Goal: Find specific page/section

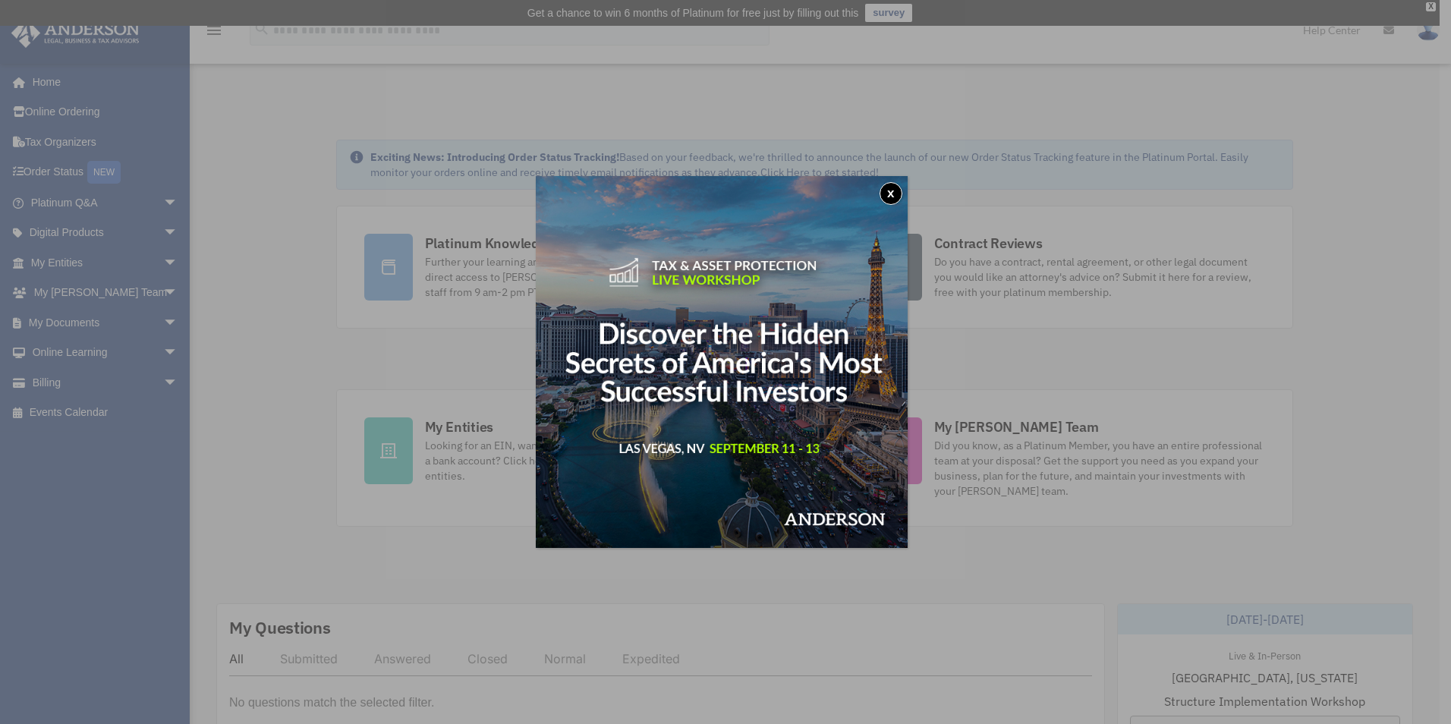
click at [892, 195] on button "x" at bounding box center [890, 193] width 23 height 23
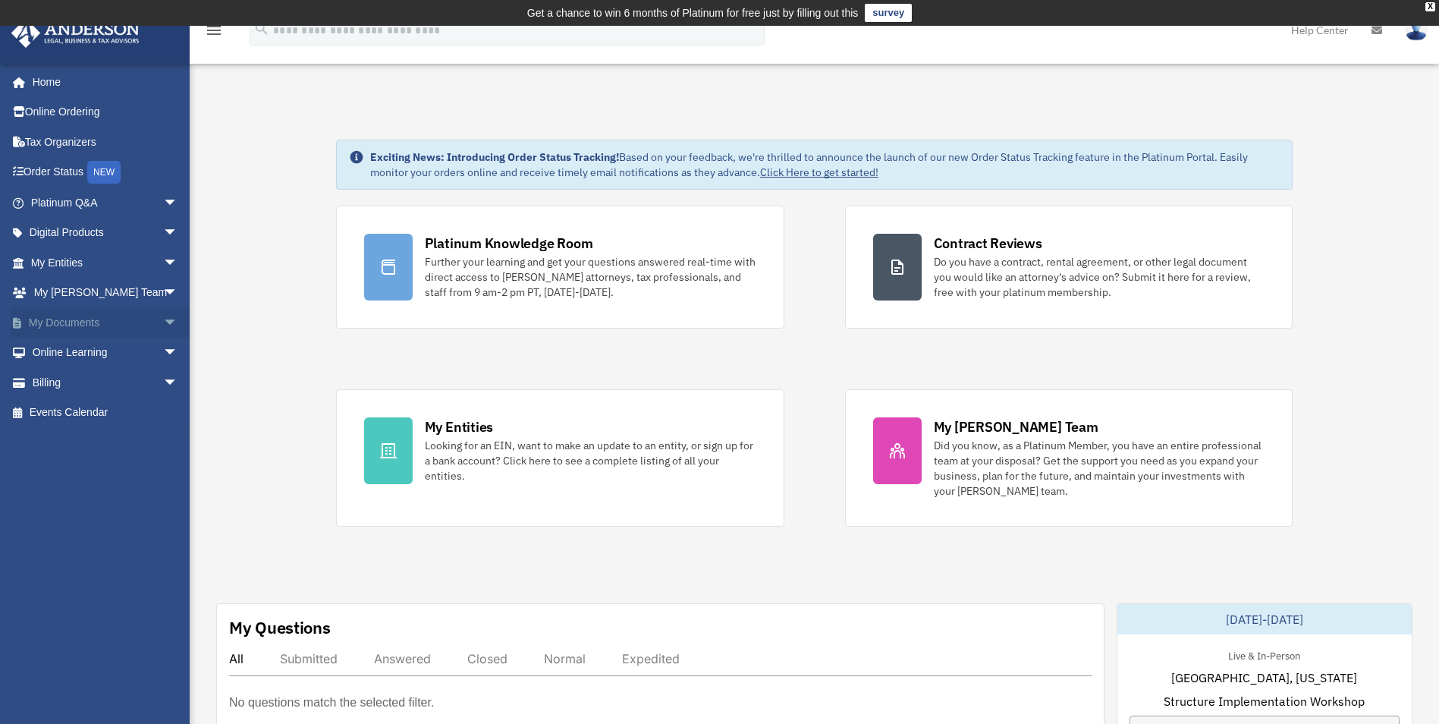
click at [144, 325] on link "My Documents arrow_drop_down" at bounding box center [106, 322] width 190 height 30
click at [163, 327] on span "arrow_drop_down" at bounding box center [178, 322] width 30 height 31
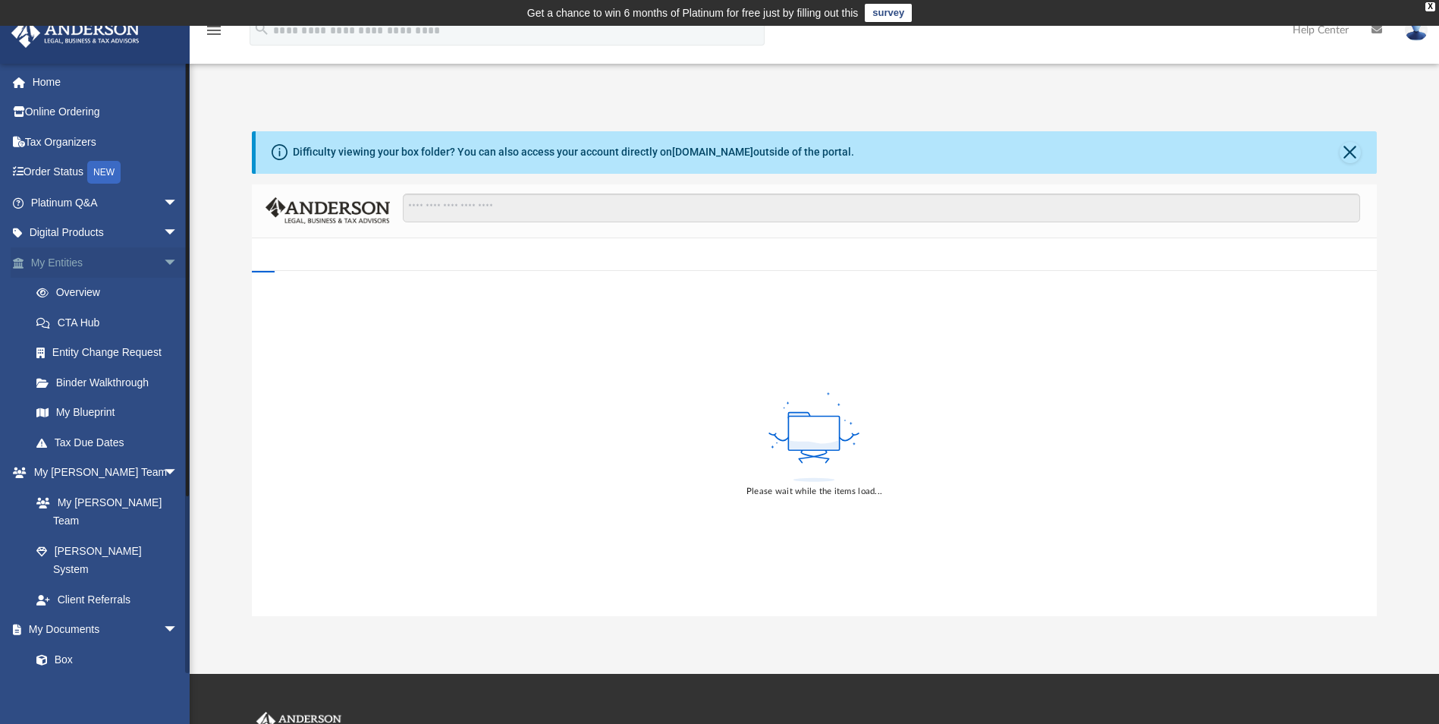
click at [166, 259] on span "arrow_drop_down" at bounding box center [178, 262] width 30 height 31
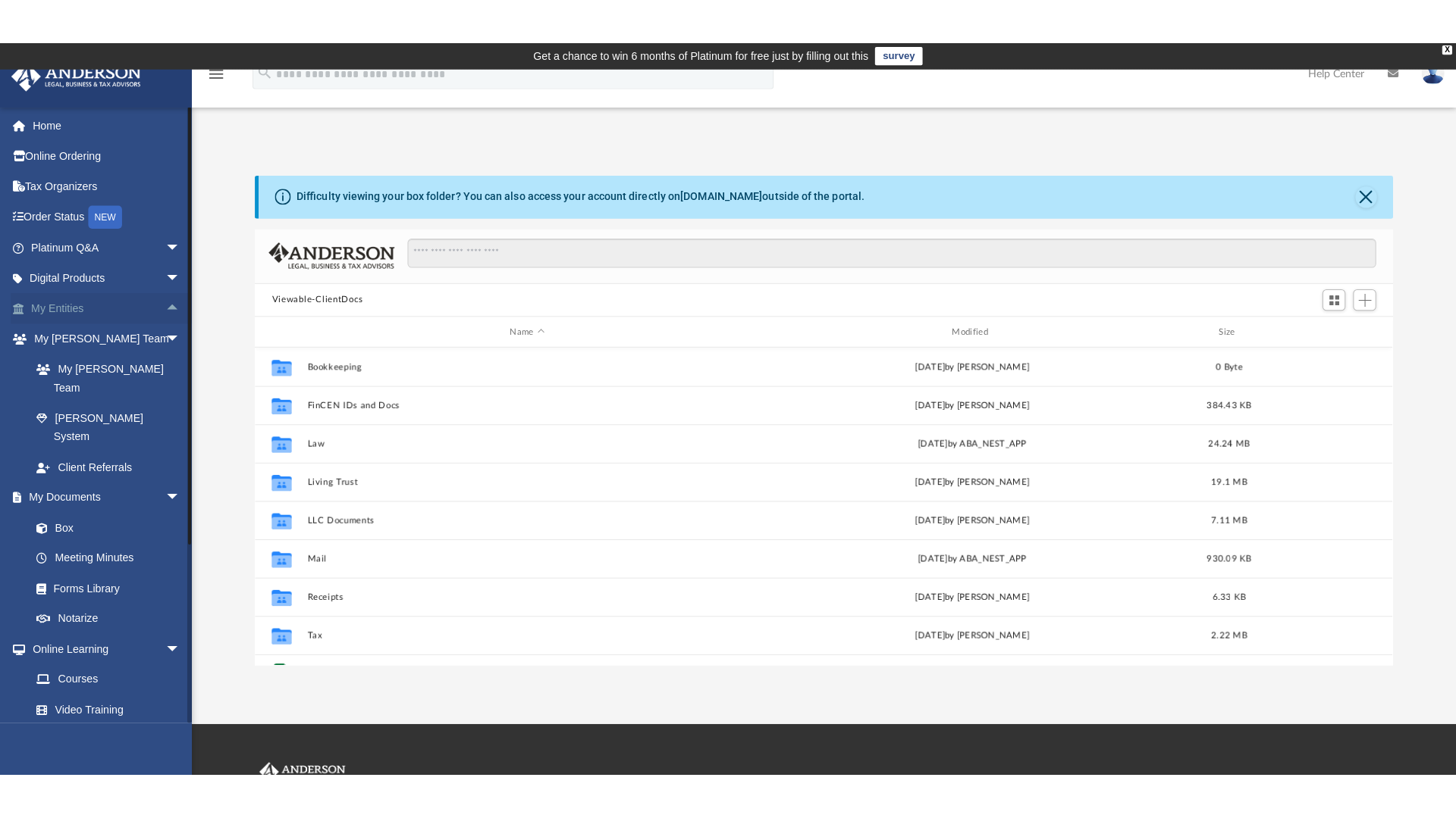
scroll to position [334, 1113]
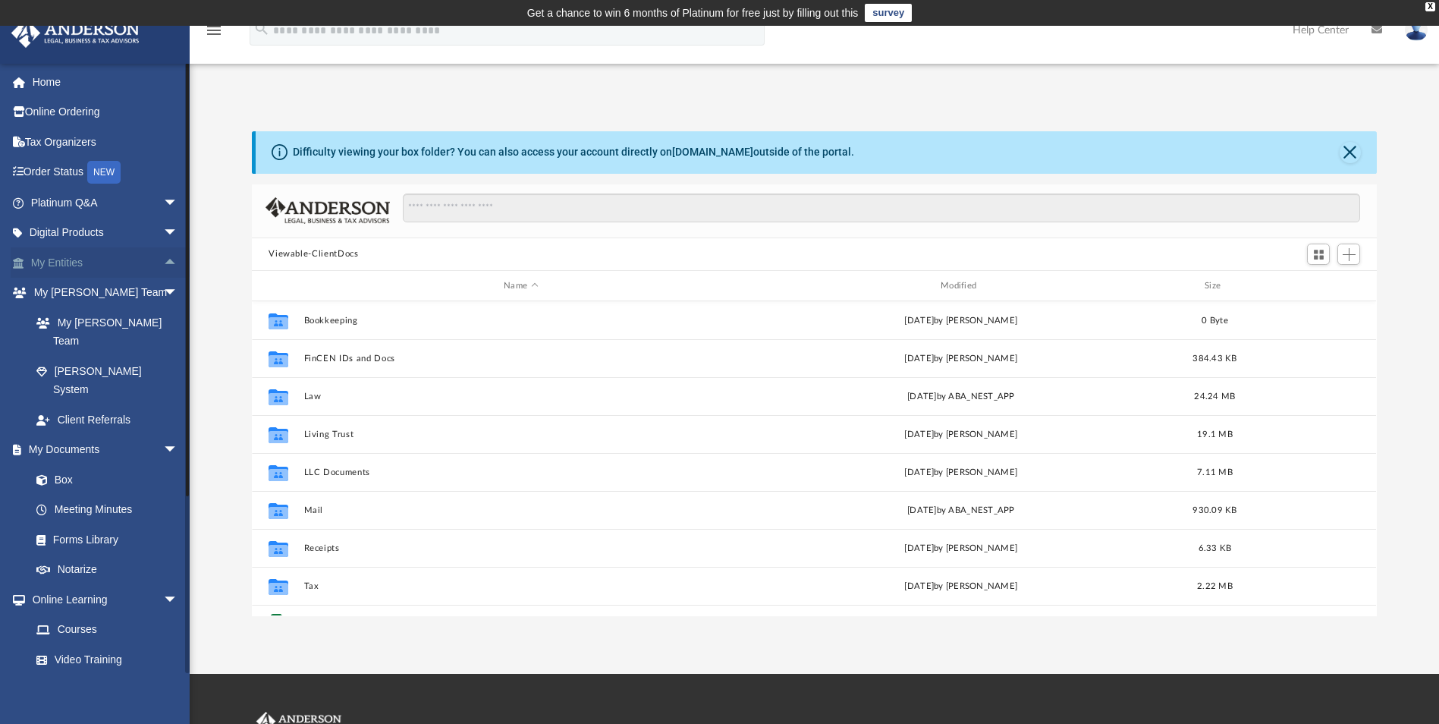
click at [163, 268] on span "arrow_drop_up" at bounding box center [178, 262] width 30 height 31
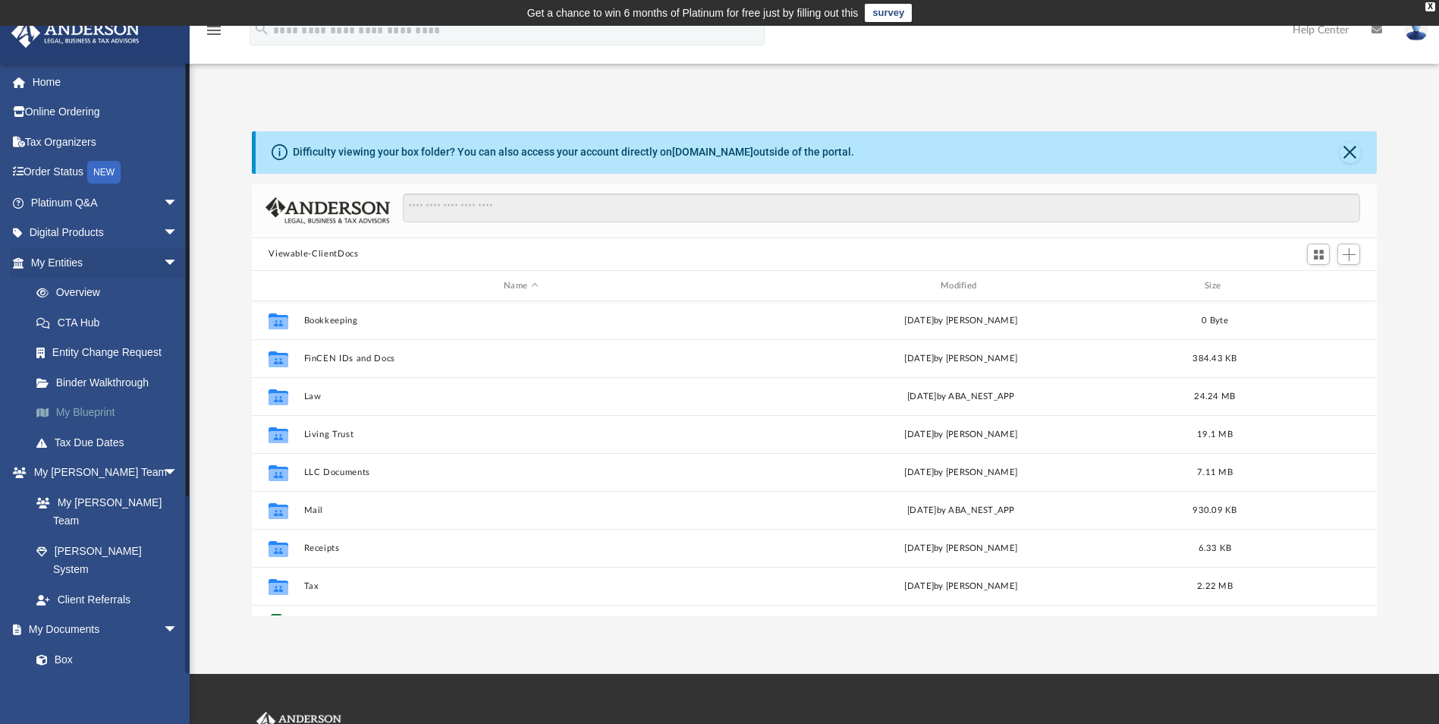
click at [137, 410] on link "My Blueprint" at bounding box center [111, 413] width 180 height 30
